Goal: Task Accomplishment & Management: Manage account settings

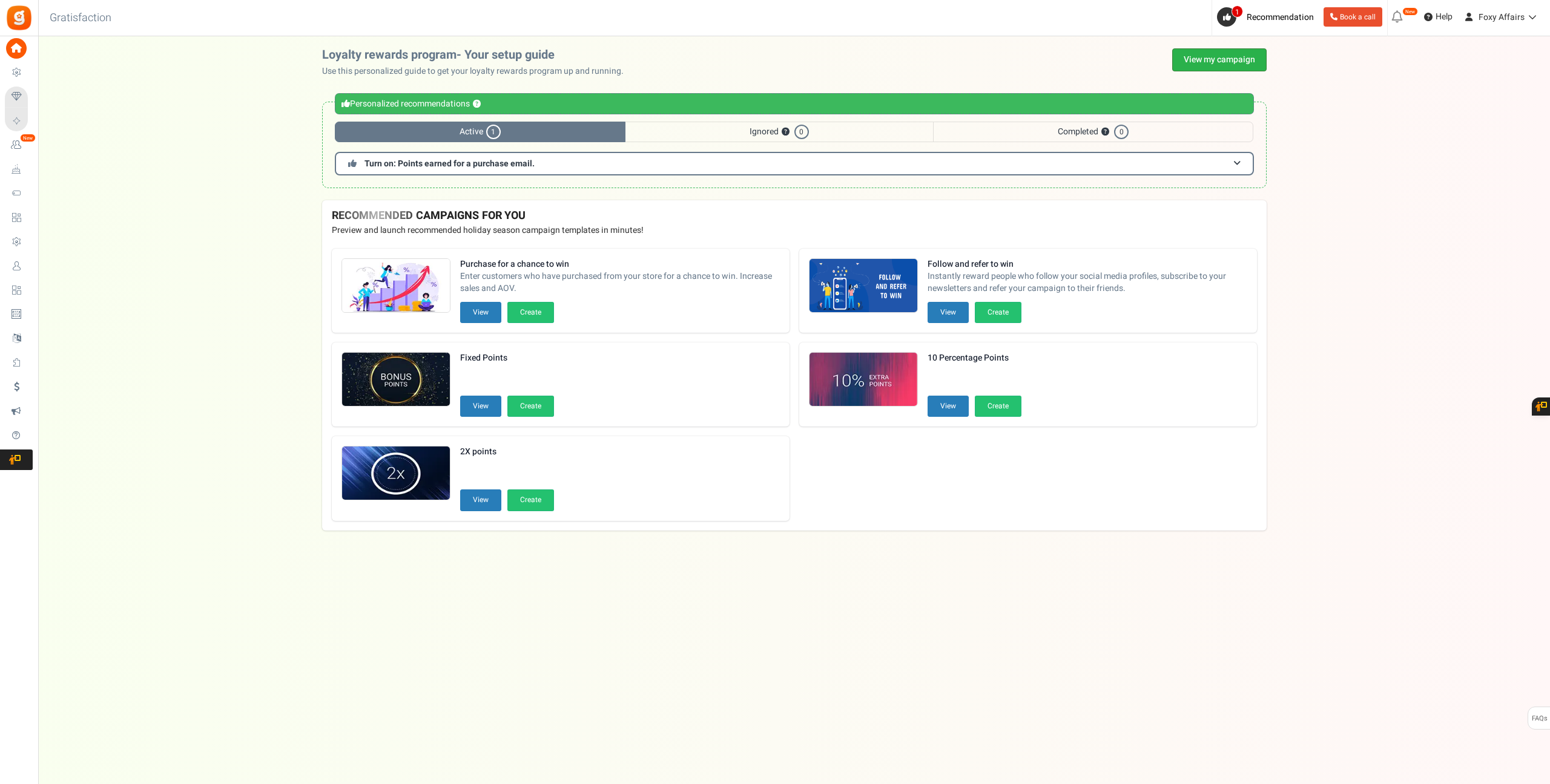
click at [1222, 56] on link "View my campaign" at bounding box center [1219, 60] width 94 height 23
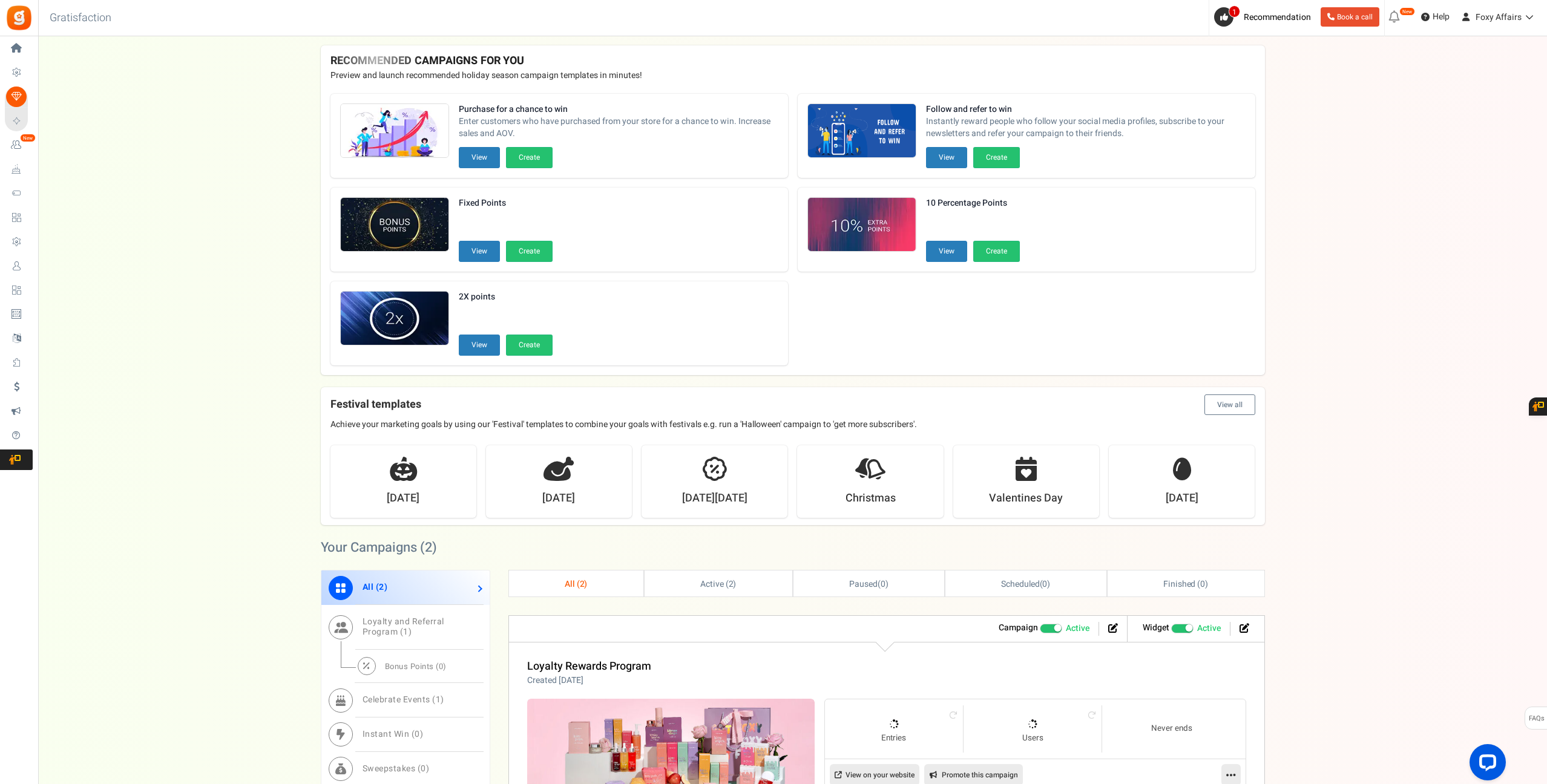
scroll to position [44, 0]
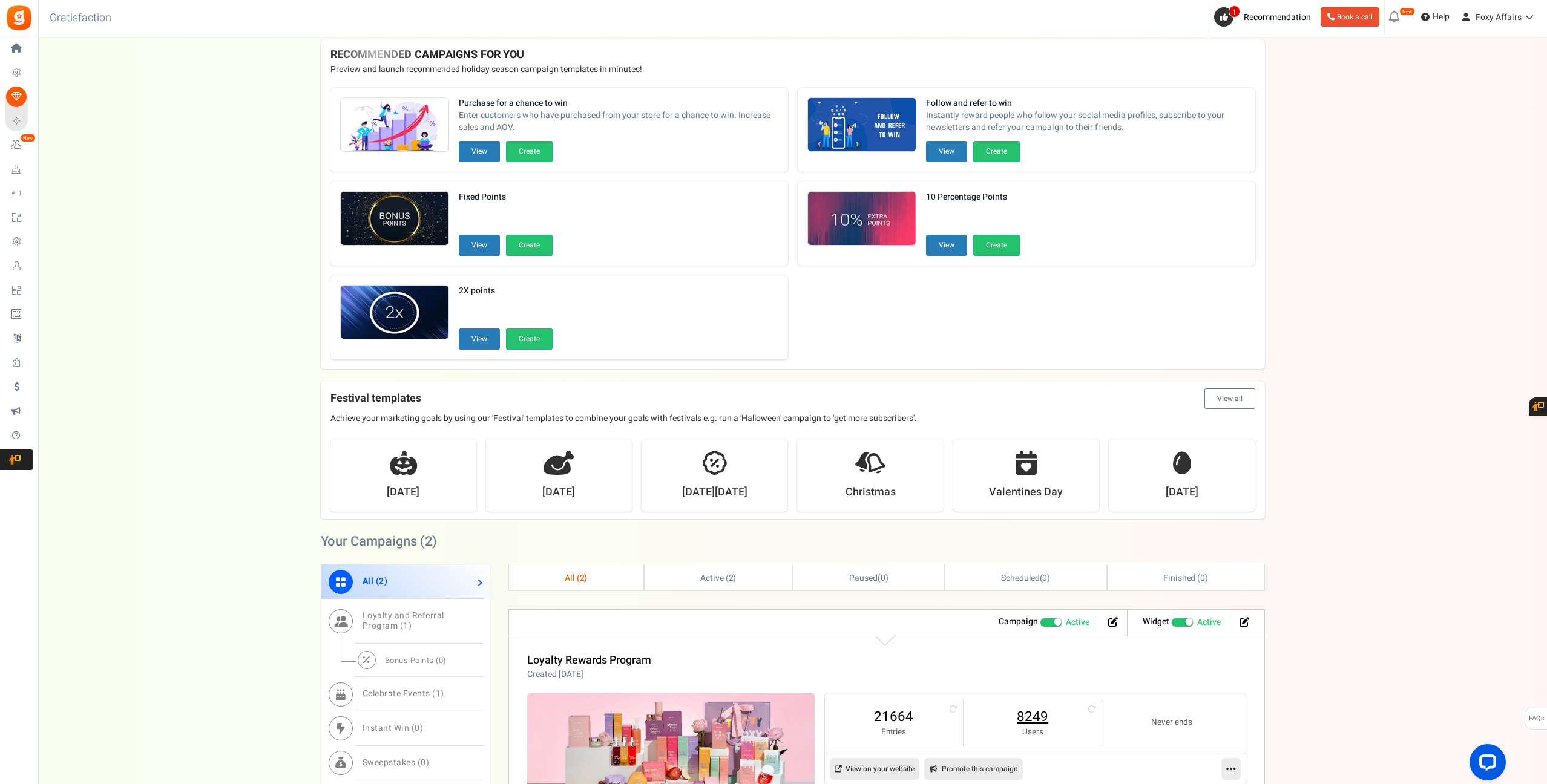
click at [1041, 716] on link "8249" at bounding box center [1032, 717] width 114 height 20
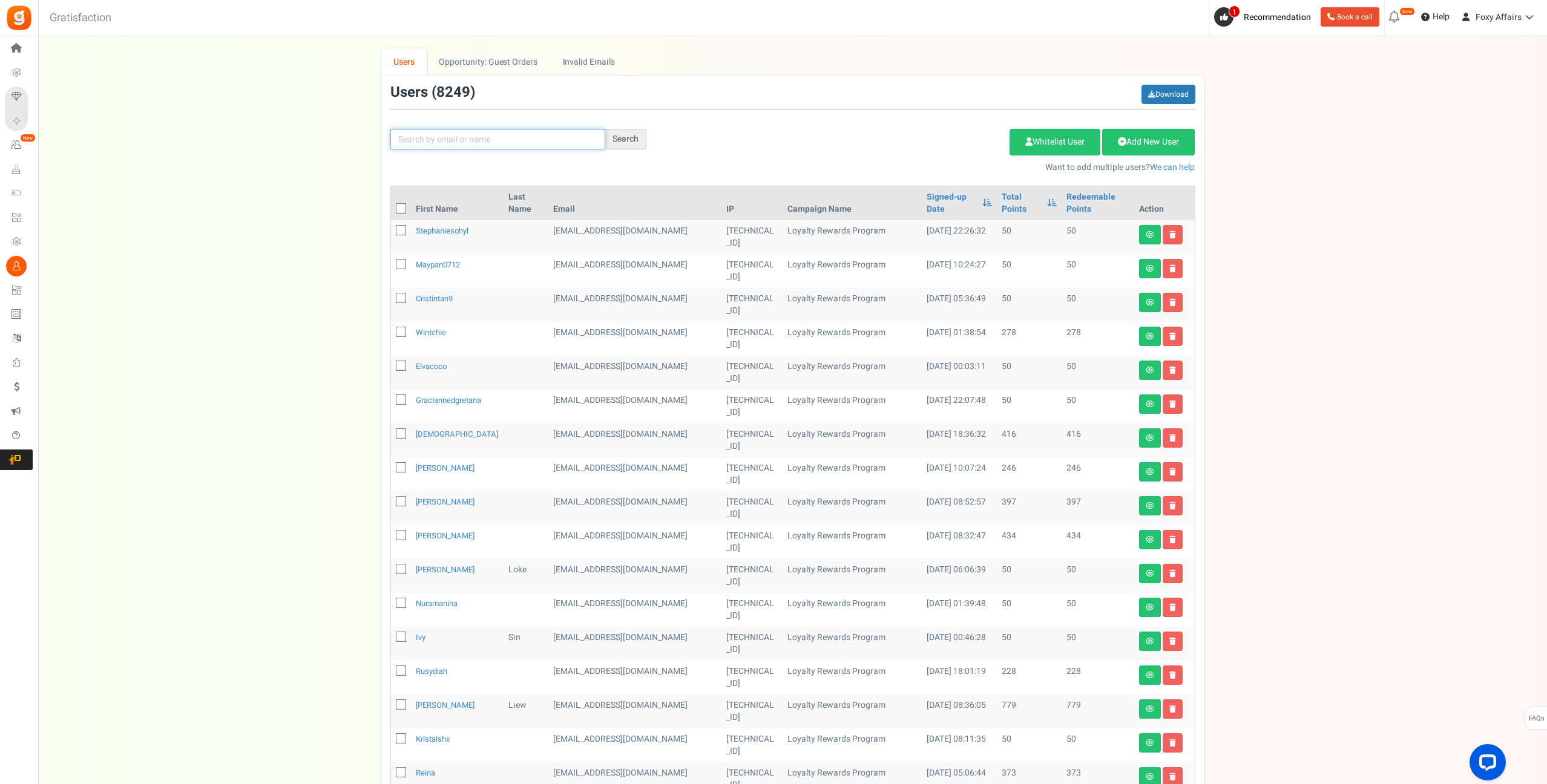
click at [546, 137] on input "text" at bounding box center [498, 139] width 215 height 20
paste input "[EMAIL_ADDRESS][DOMAIN_NAME]"
type input "[EMAIL_ADDRESS][DOMAIN_NAME]"
click at [638, 141] on div "Search" at bounding box center [625, 139] width 41 height 20
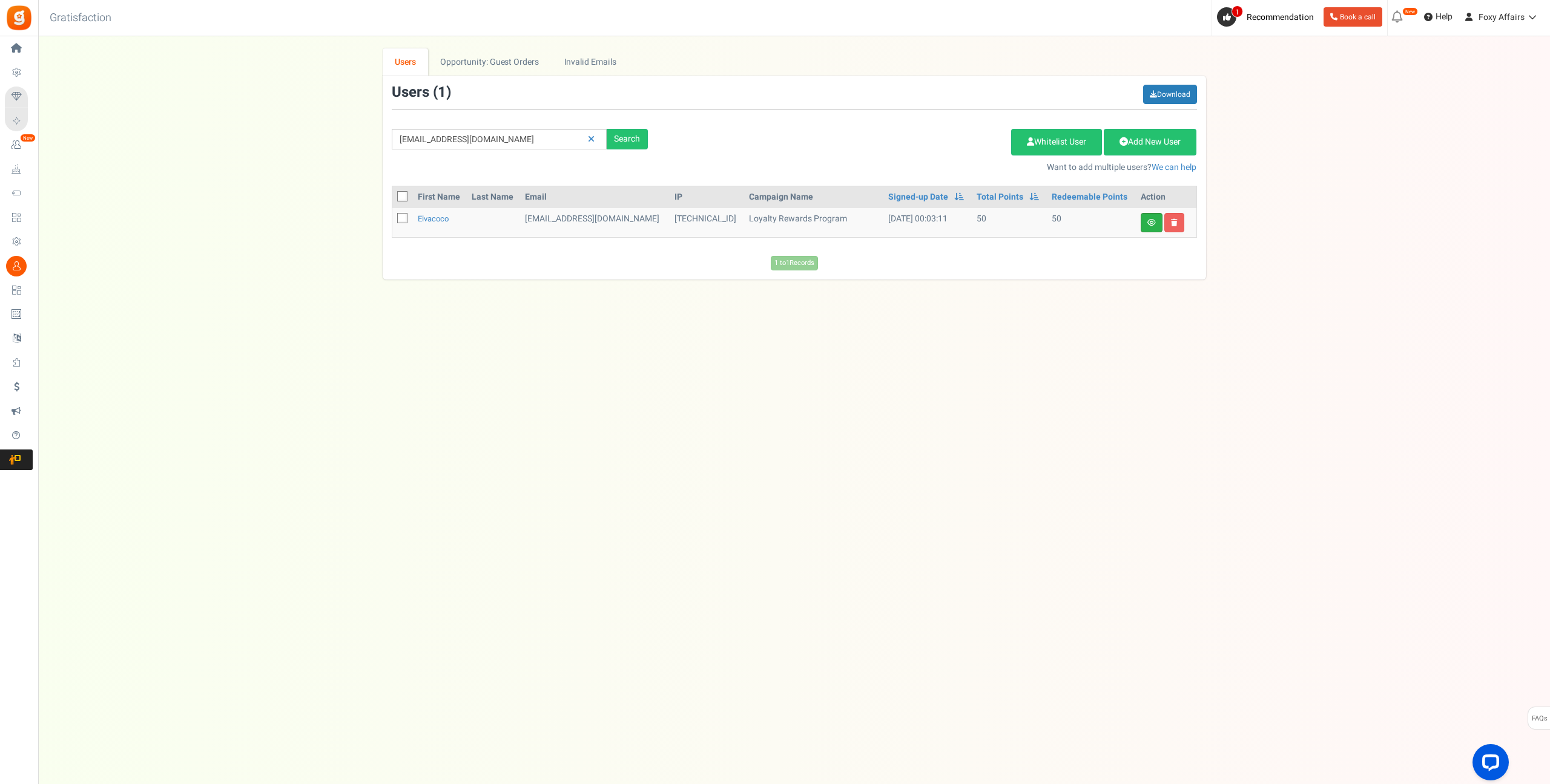
click at [1145, 221] on link at bounding box center [1151, 223] width 22 height 20
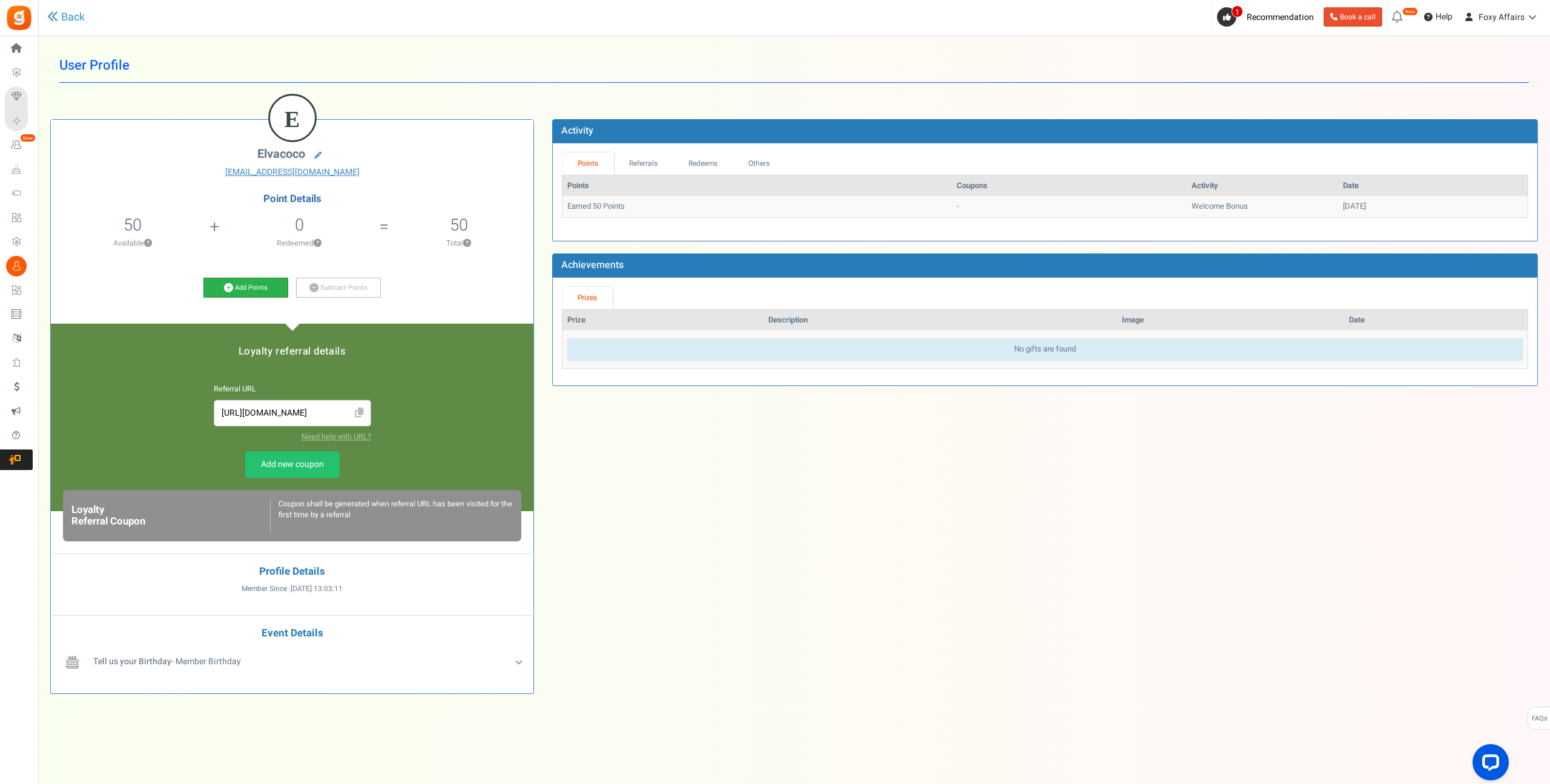
click at [232, 285] on icon at bounding box center [228, 288] width 9 height 9
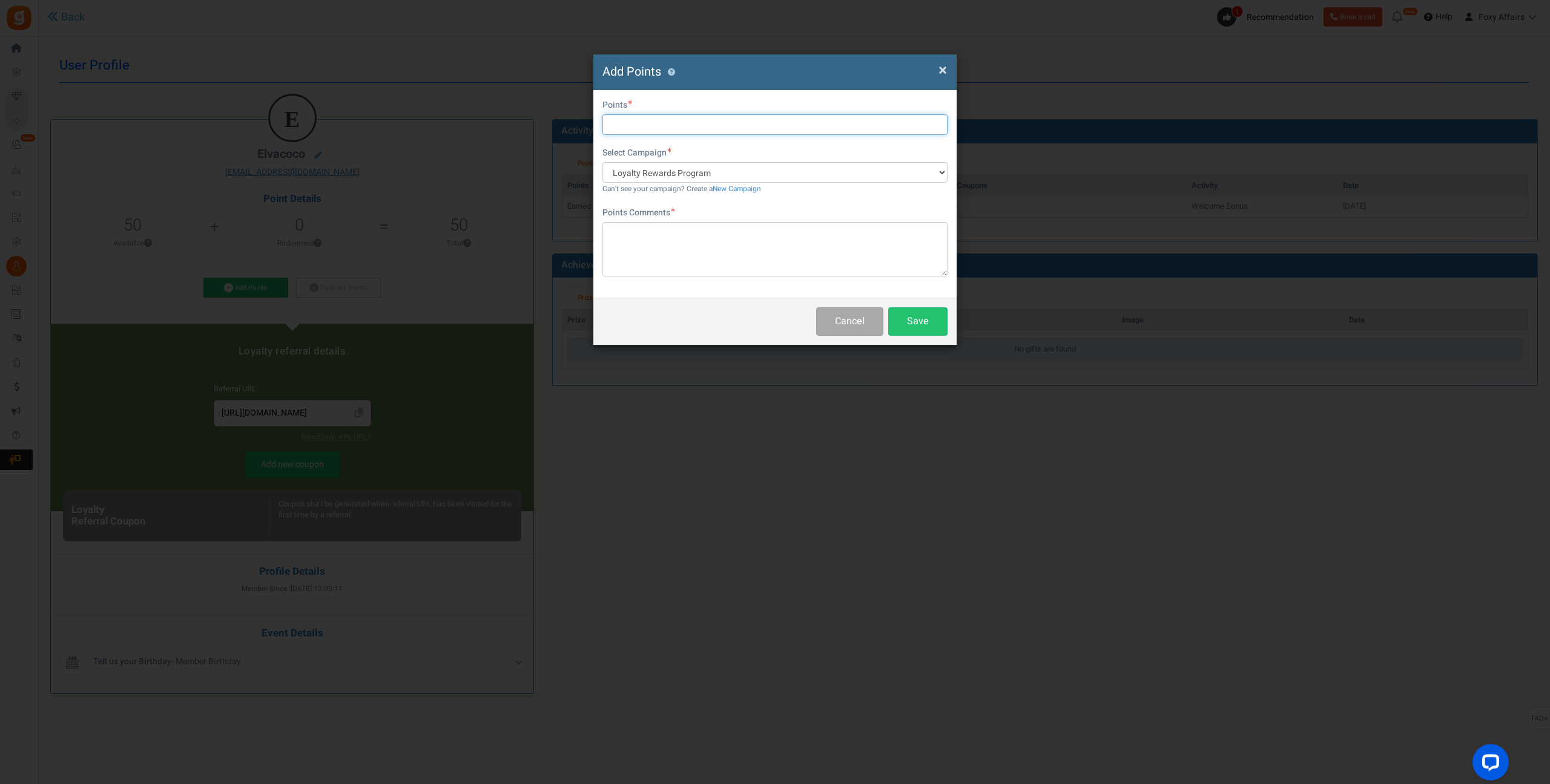
click at [620, 117] on input "text" at bounding box center [775, 124] width 345 height 20
type input "616"
click at [688, 255] on textarea at bounding box center [775, 249] width 345 height 54
type textarea "Shopee & TikTok Orders"
click at [915, 323] on button "Save" at bounding box center [917, 321] width 60 height 28
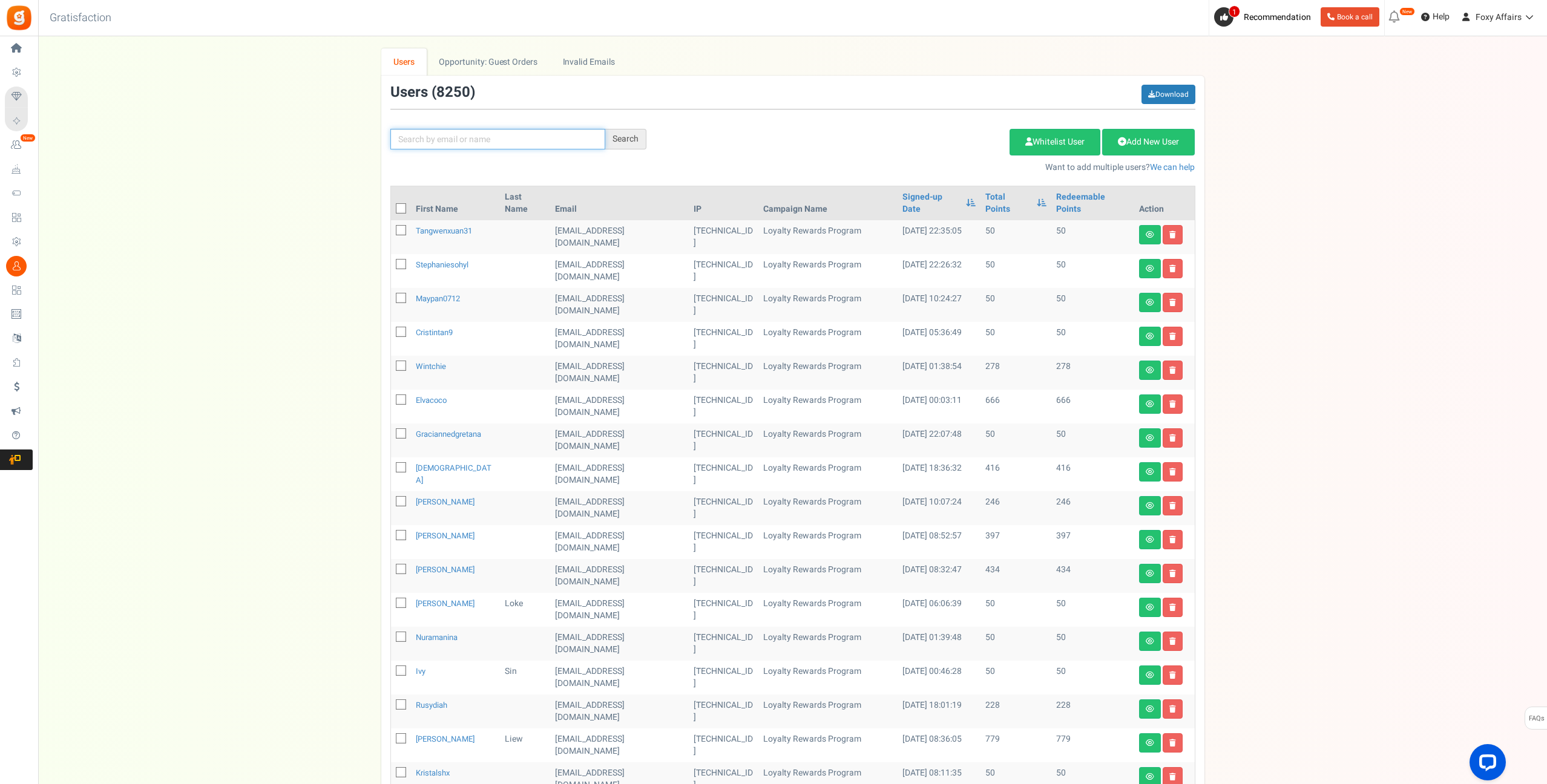
click at [549, 140] on input "text" at bounding box center [498, 139] width 215 height 20
paste input "[EMAIL_ADDRESS][DOMAIN_NAME]"
type input "[EMAIL_ADDRESS][DOMAIN_NAME]"
click at [630, 136] on div "Search" at bounding box center [625, 139] width 41 height 20
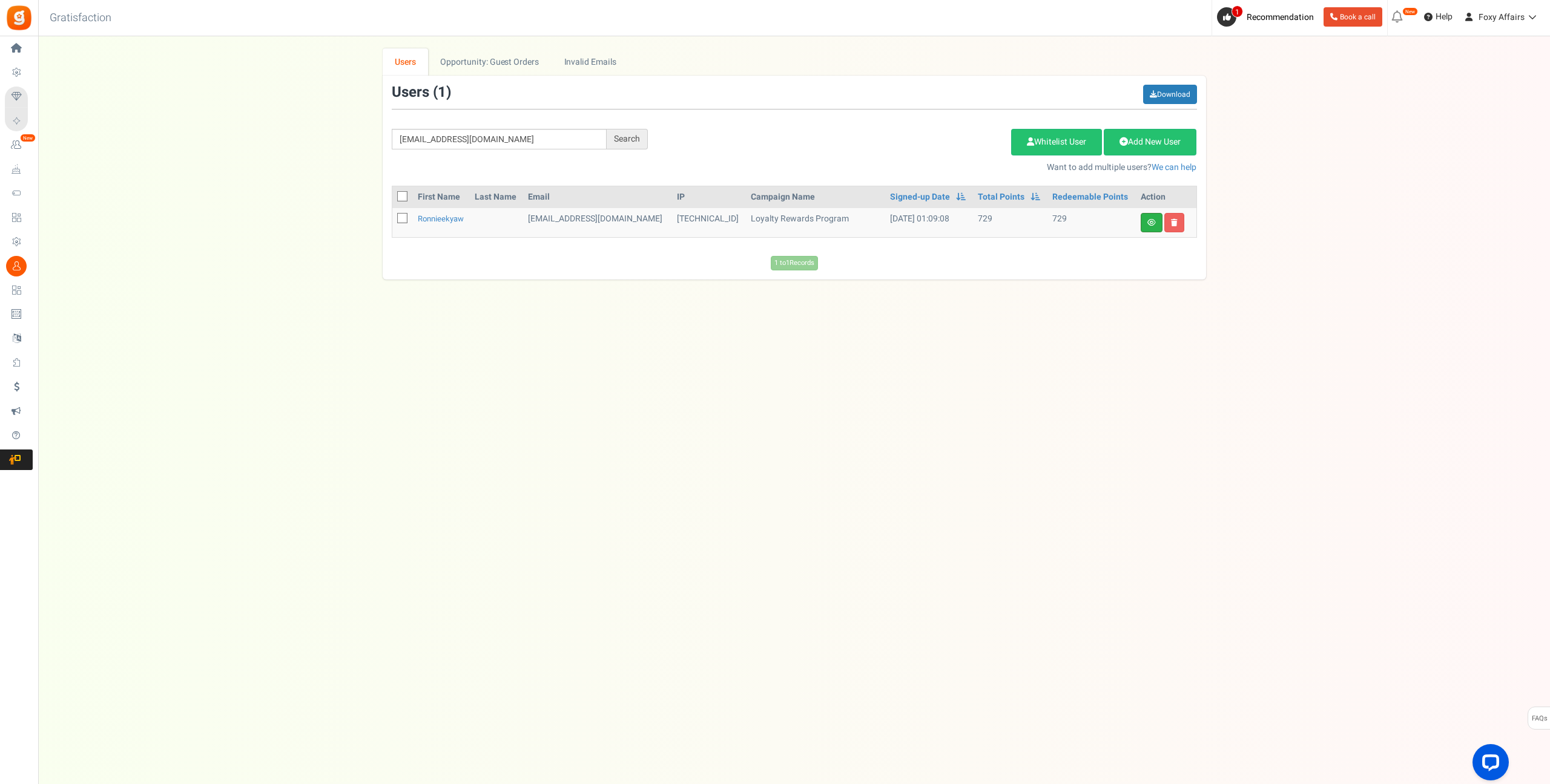
click at [1150, 226] on link at bounding box center [1151, 223] width 22 height 20
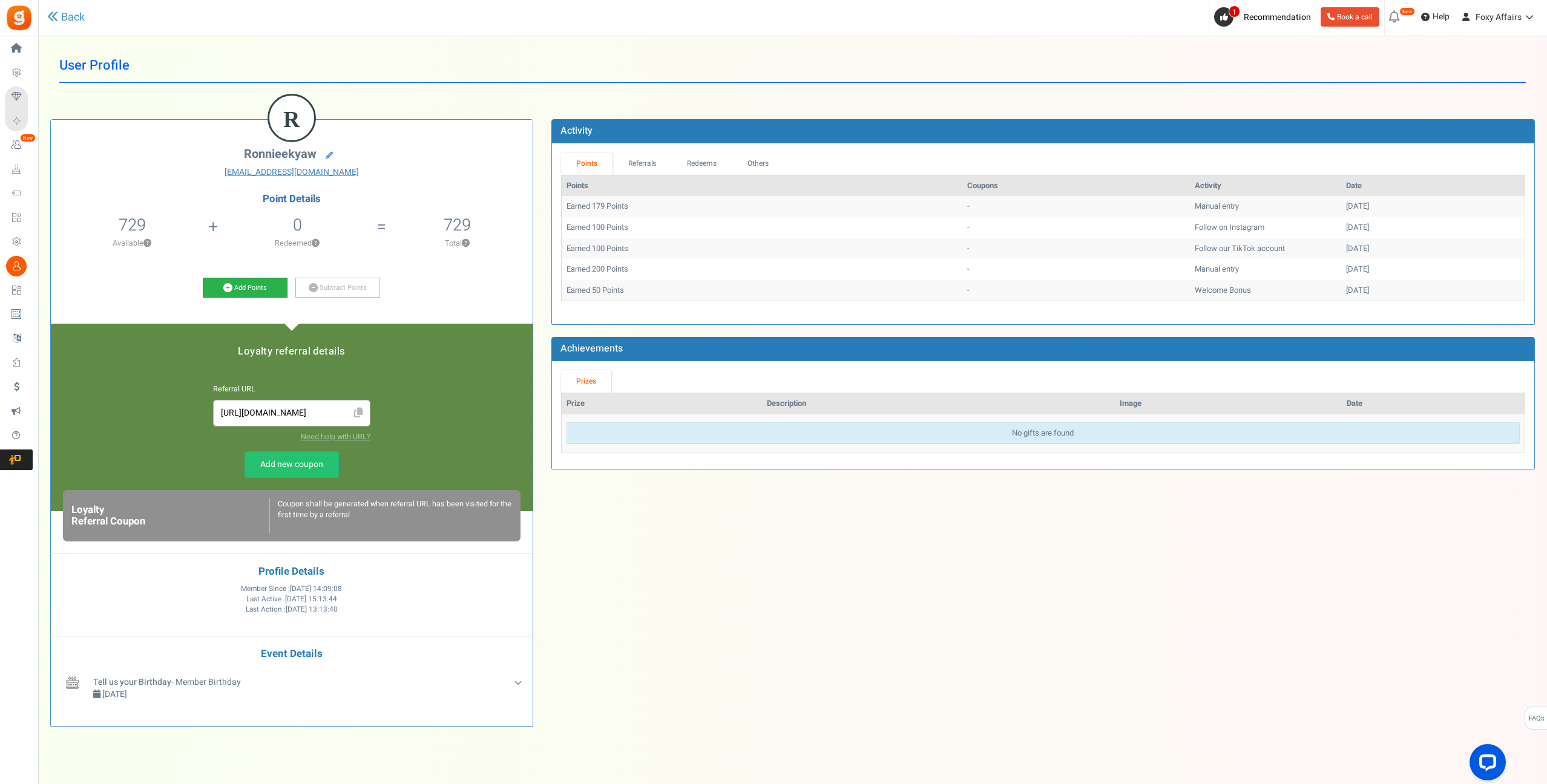
click at [228, 284] on icon at bounding box center [228, 288] width 9 height 9
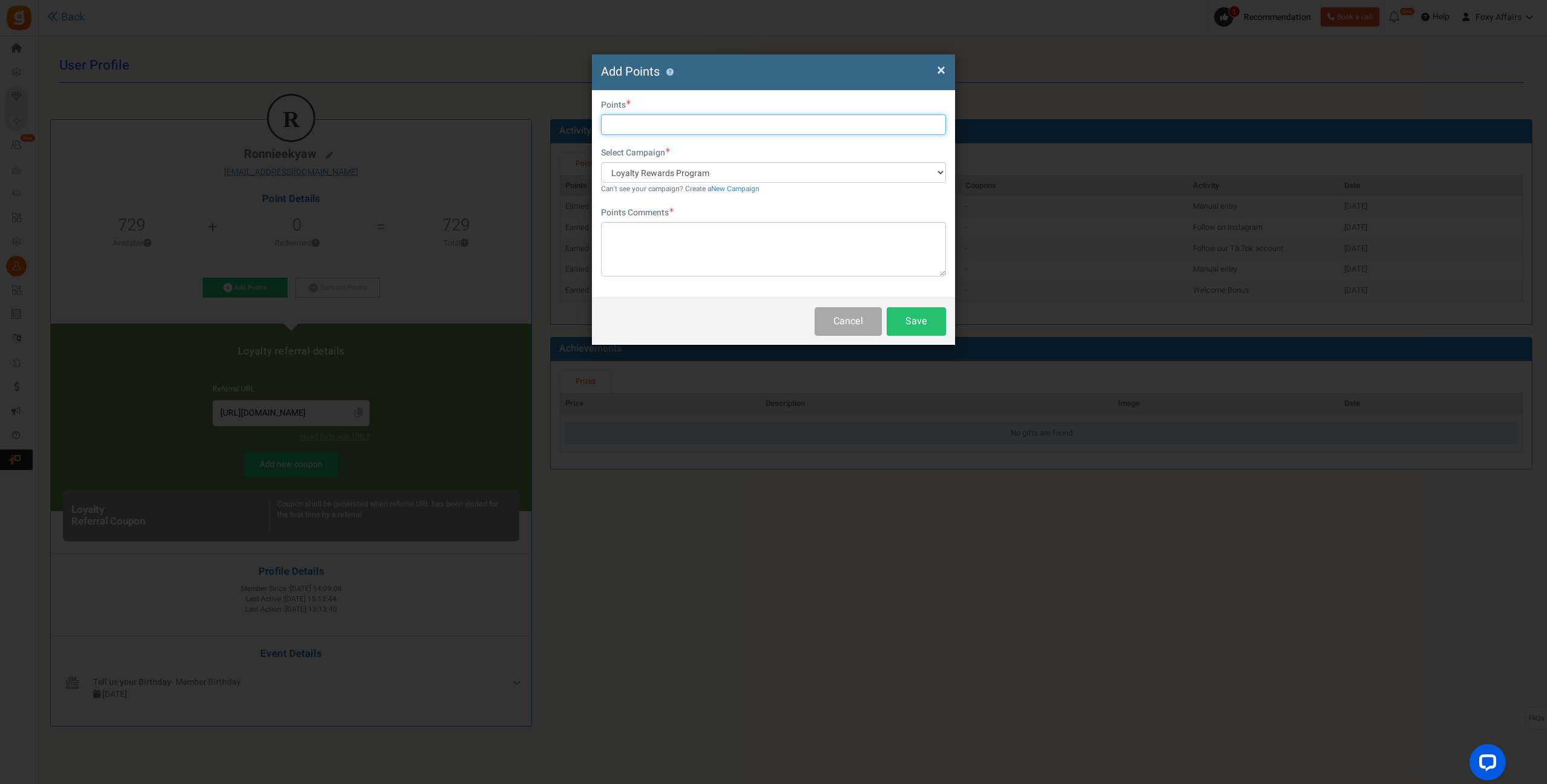
click at [725, 122] on input "text" at bounding box center [773, 124] width 345 height 20
type input "371"
click at [719, 260] on textarea at bounding box center [773, 249] width 345 height 54
type textarea "TikTok Order"
click at [907, 320] on button "Save" at bounding box center [916, 321] width 60 height 28
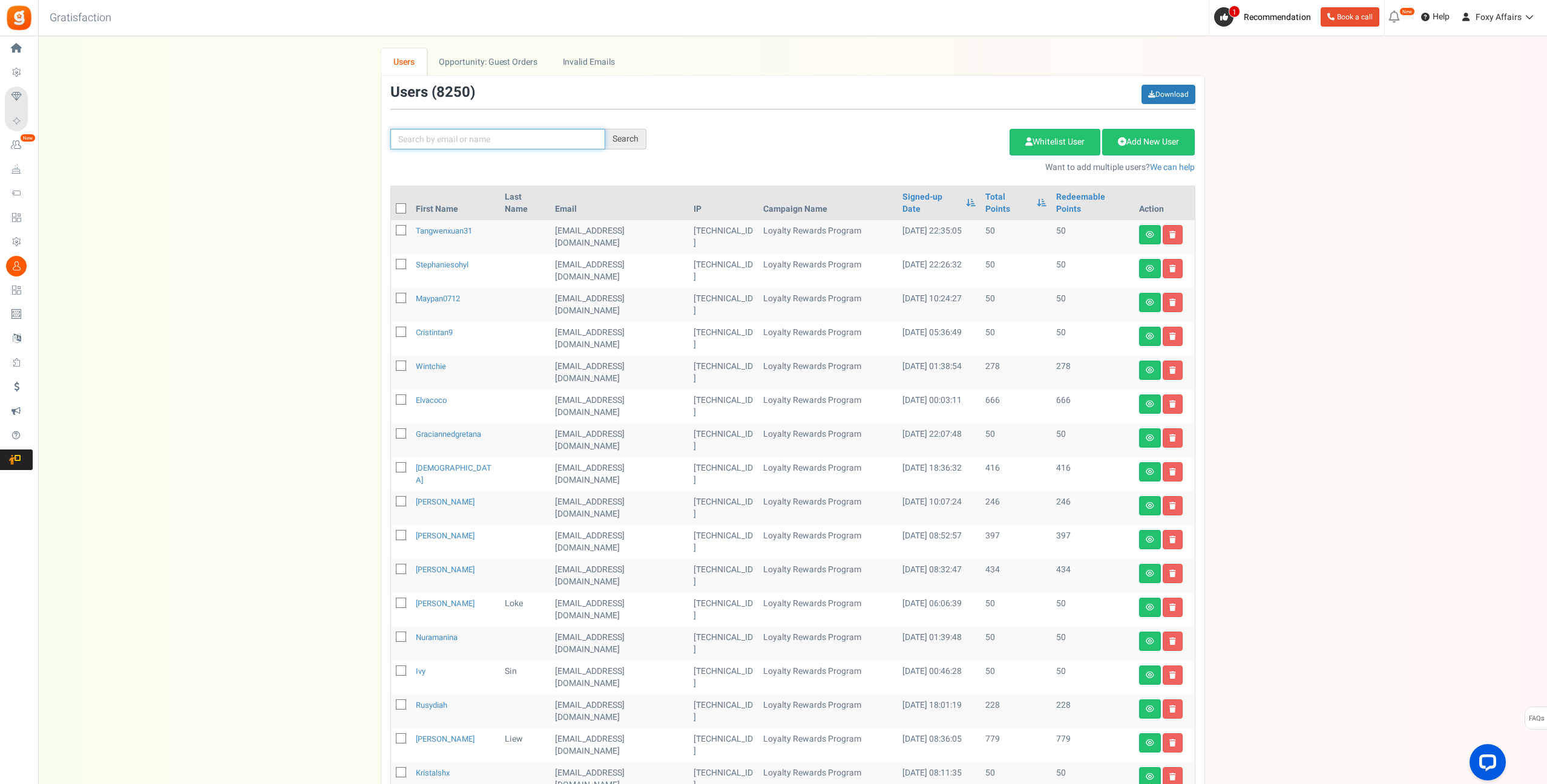
drag, startPoint x: 462, startPoint y: 148, endPoint x: 481, endPoint y: 139, distance: 21.0
click at [463, 147] on input "text" at bounding box center [498, 139] width 215 height 20
paste input "[EMAIL_ADDRESS][DOMAIN_NAME]"
type input "[EMAIL_ADDRESS][DOMAIN_NAME]"
click at [633, 134] on div "Search" at bounding box center [625, 139] width 41 height 20
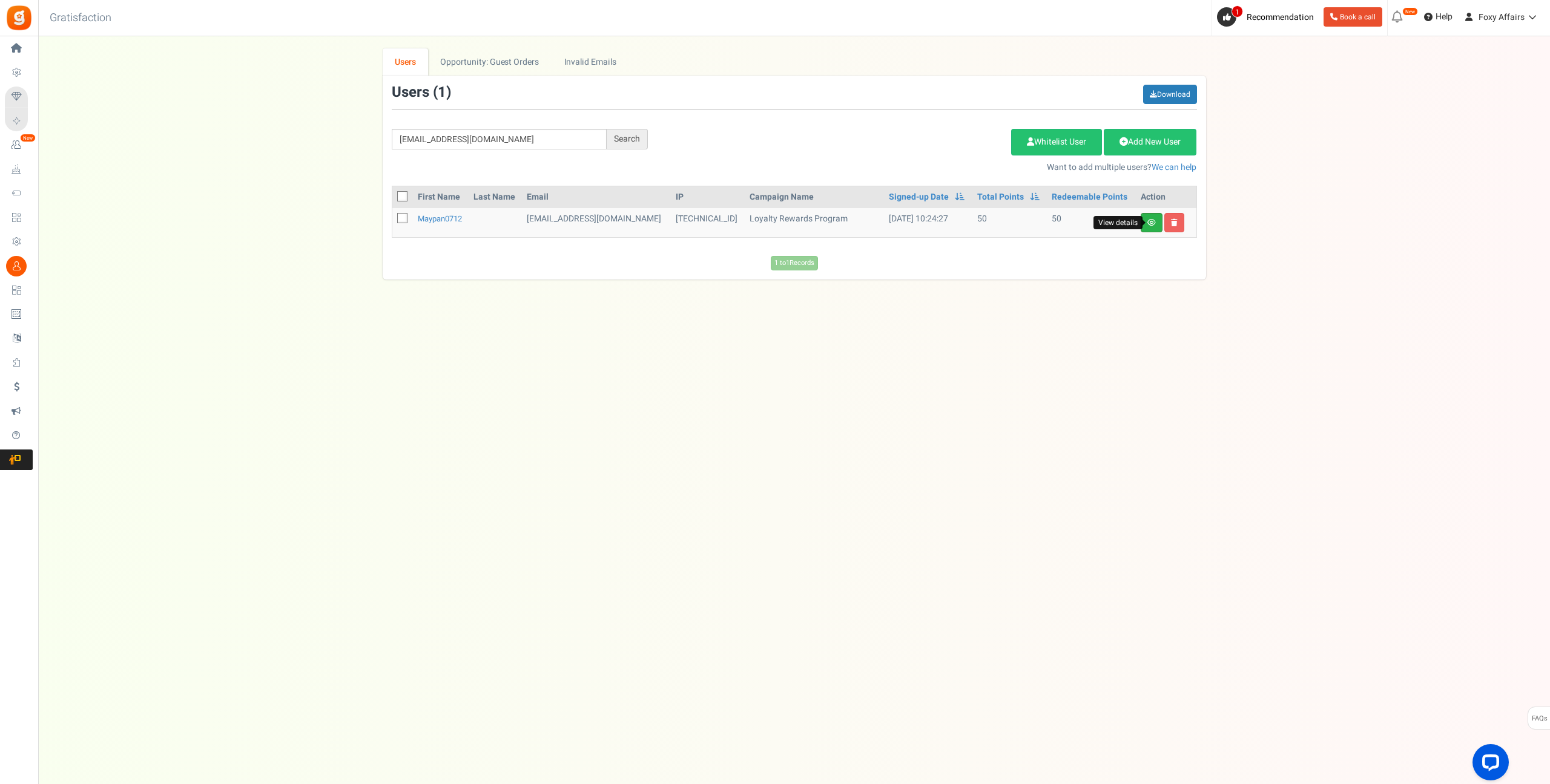
click at [1153, 224] on icon at bounding box center [1151, 222] width 9 height 7
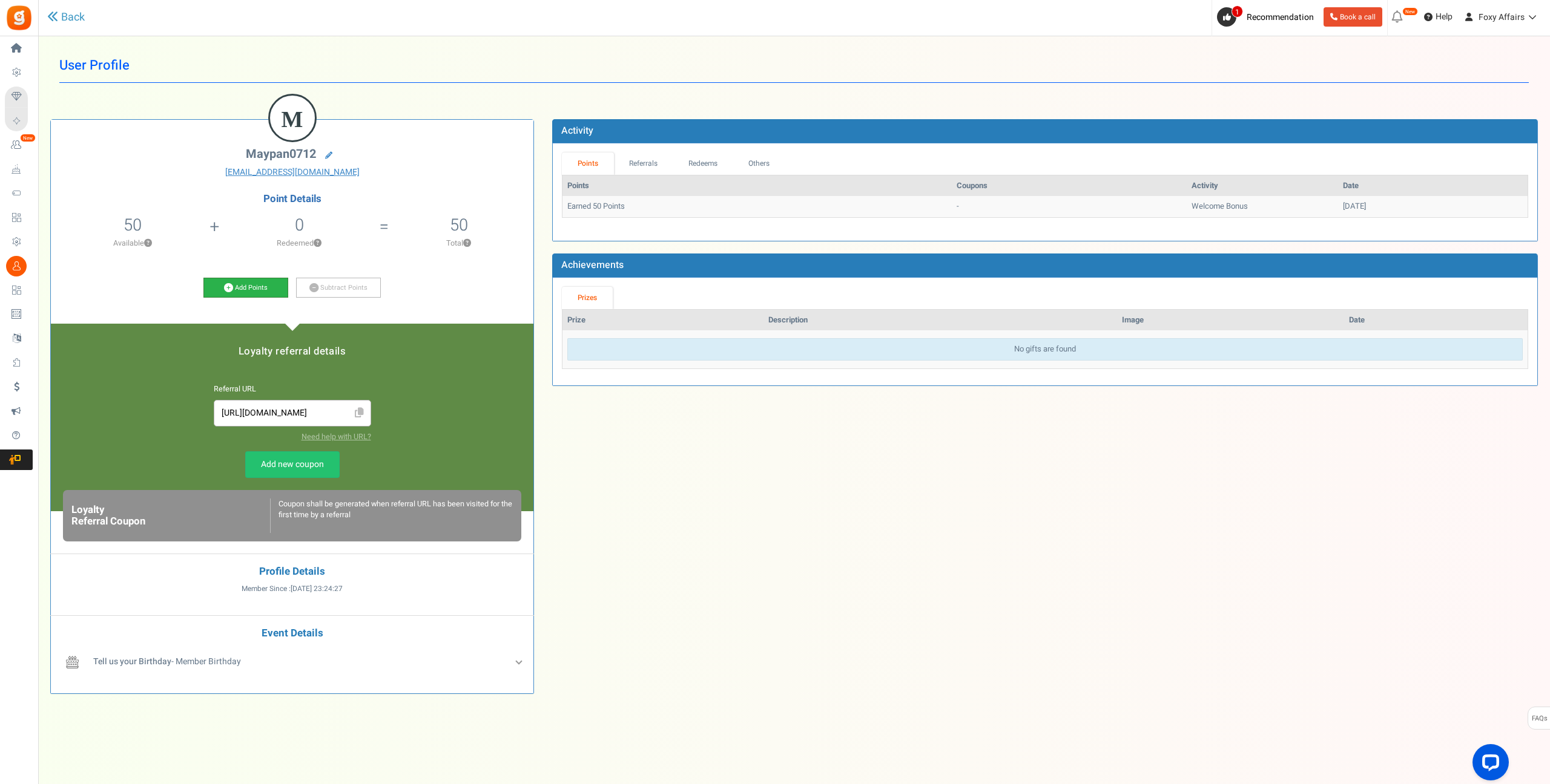
click at [231, 286] on icon at bounding box center [228, 288] width 9 height 9
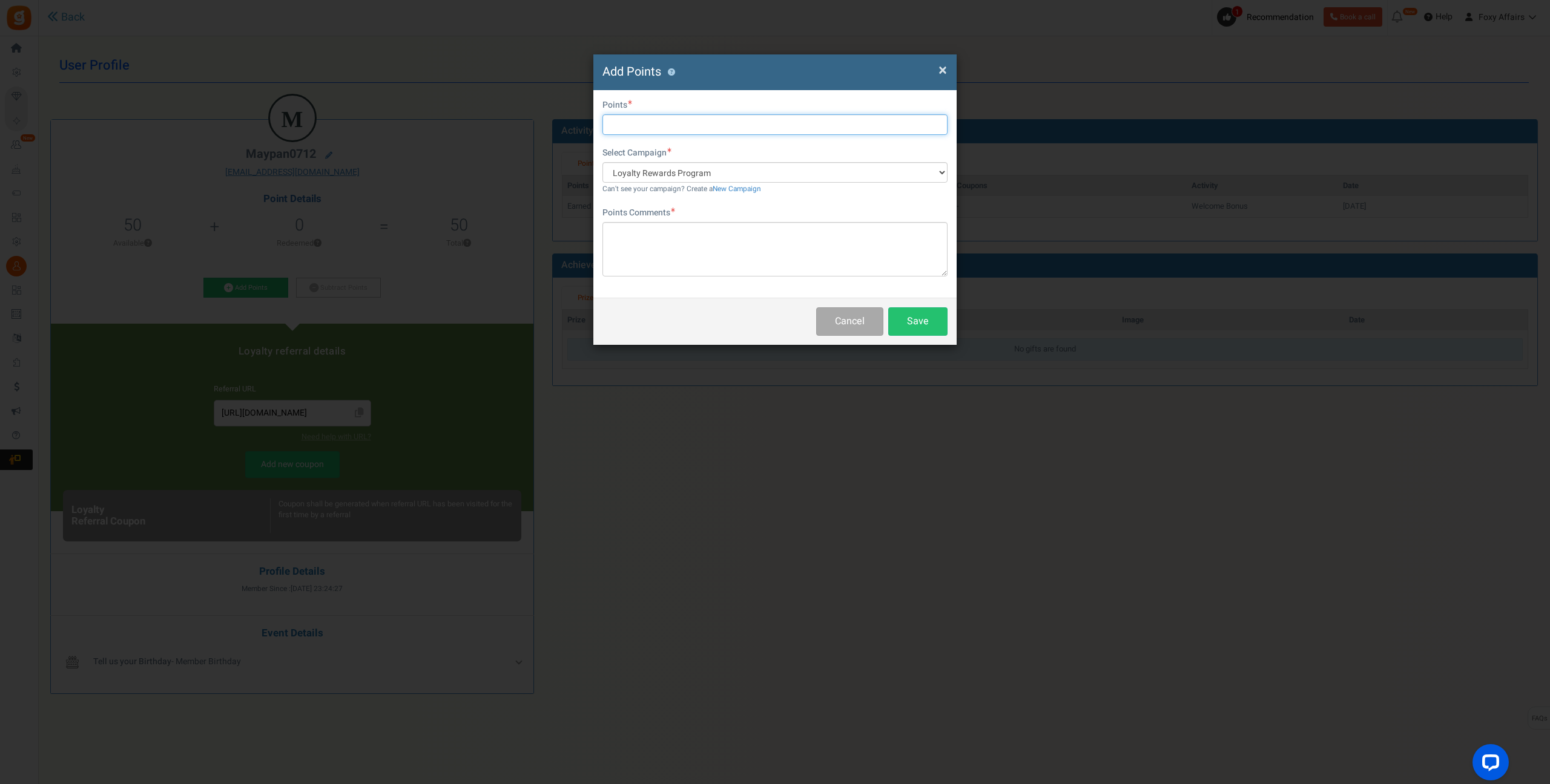
click at [786, 115] on input "text" at bounding box center [775, 124] width 345 height 20
type input "190"
click at [724, 232] on textarea at bounding box center [775, 249] width 345 height 54
type textarea "TikTok Order"
click at [916, 317] on button "Save" at bounding box center [917, 321] width 60 height 28
